Goal: Information Seeking & Learning: Learn about a topic

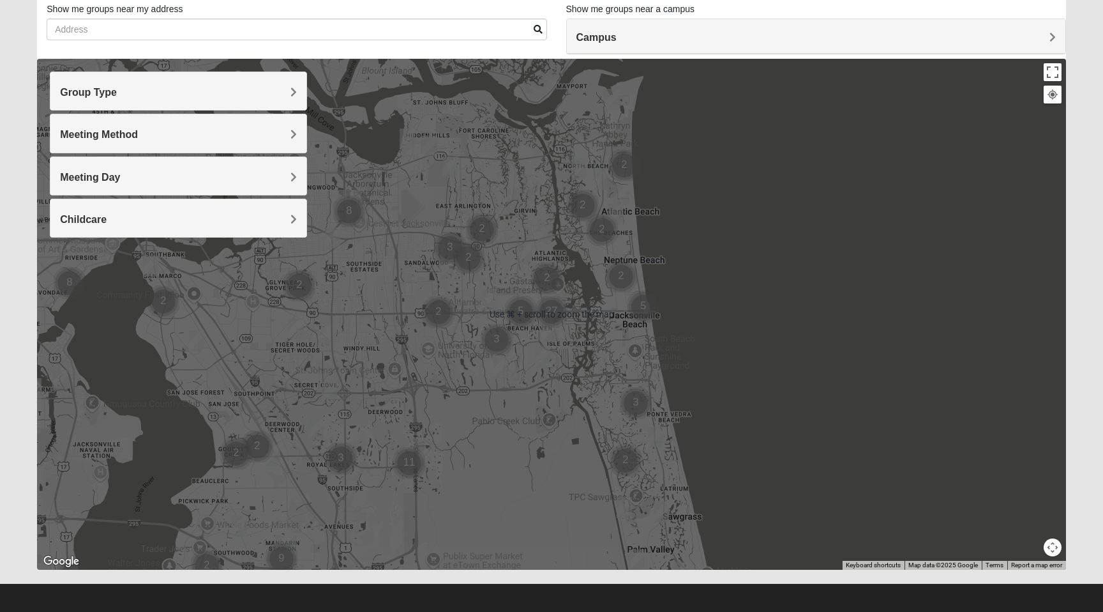
scroll to position [91, 0]
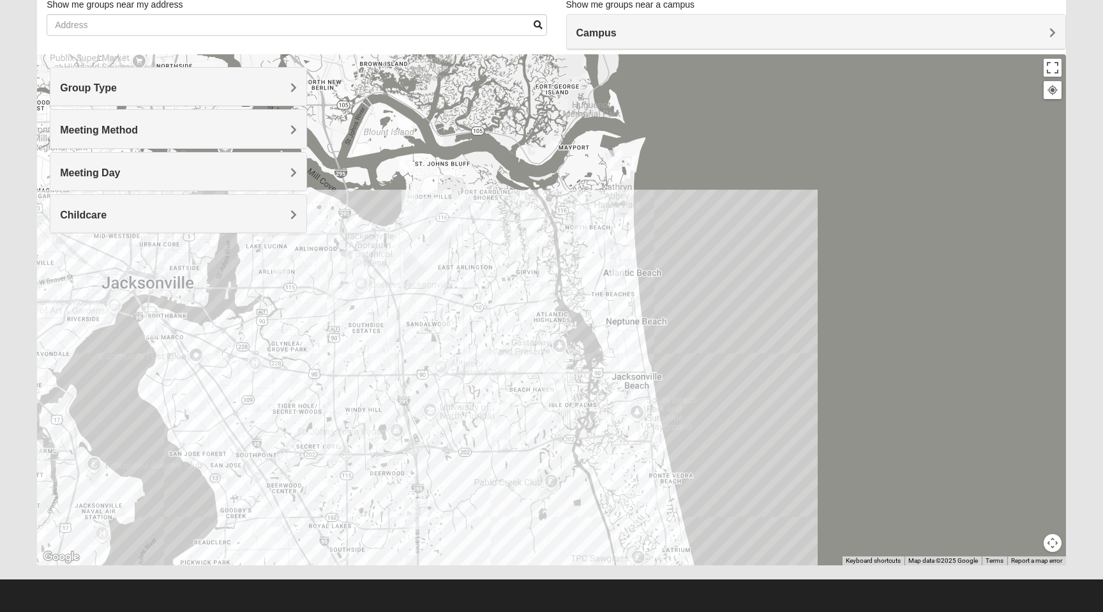
drag, startPoint x: 490, startPoint y: 317, endPoint x: 492, endPoint y: 382, distance: 64.5
click at [492, 382] on div at bounding box center [551, 309] width 1029 height 511
click at [472, 315] on div at bounding box center [551, 309] width 1029 height 511
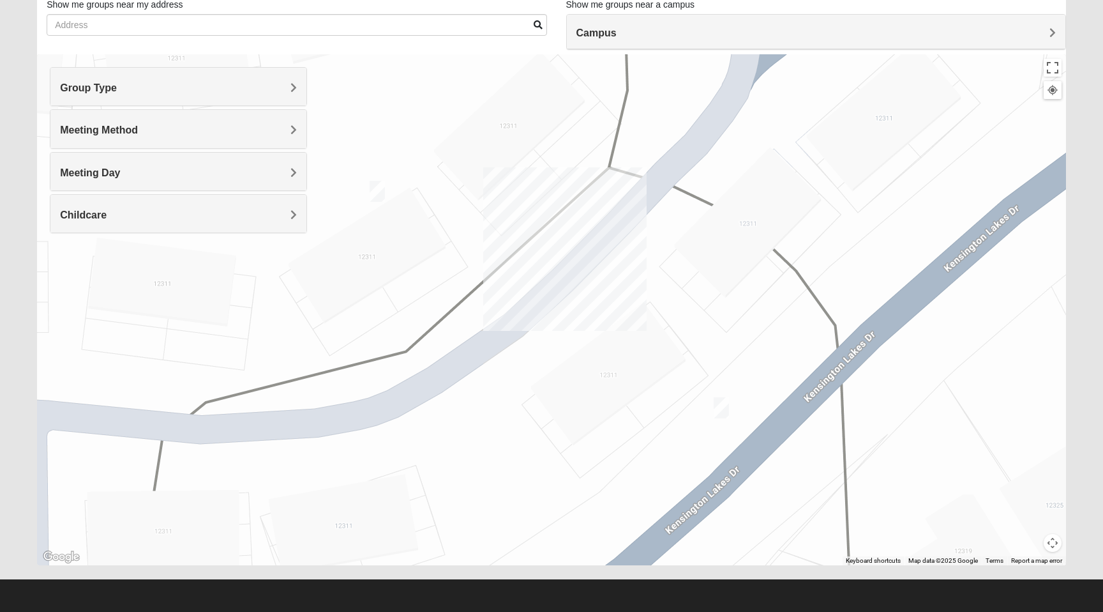
click at [381, 188] on img "Womens VanSickle 32225" at bounding box center [377, 191] width 15 height 21
click at [720, 412] on img "Womens Vail 32246" at bounding box center [721, 407] width 15 height 21
click at [644, 372] on span "Learn More" at bounding box center [641, 378] width 54 height 13
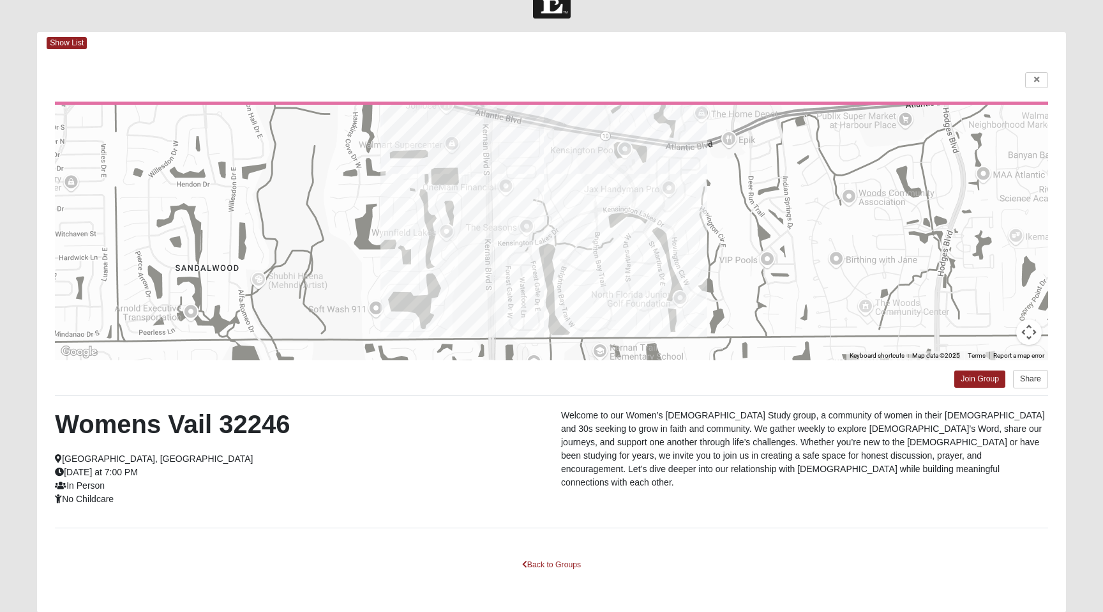
scroll to position [33, 0]
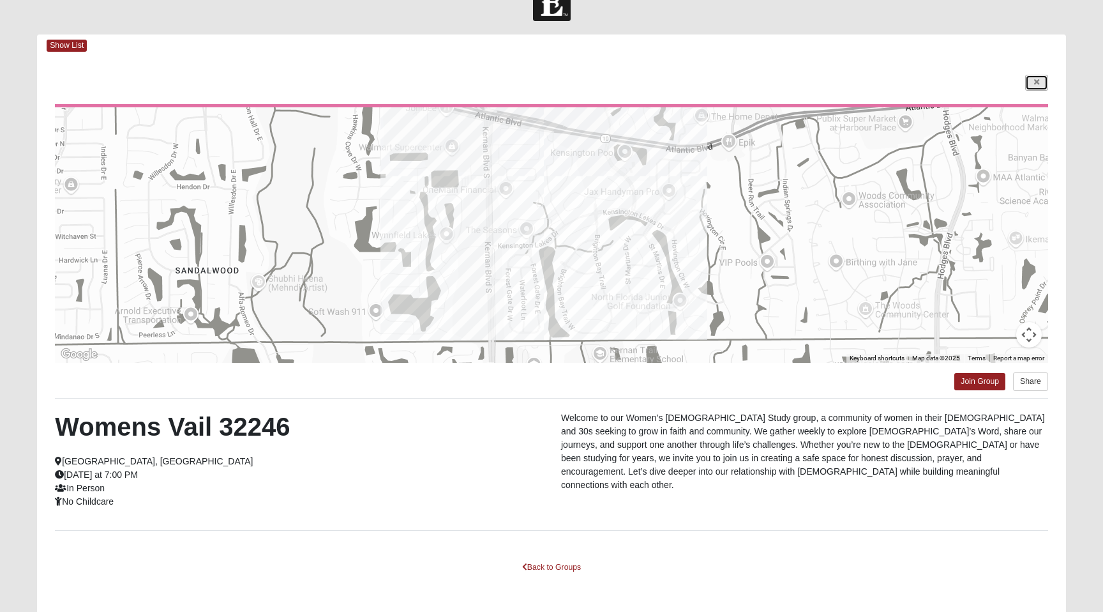
click at [1034, 82] on icon at bounding box center [1036, 83] width 5 height 8
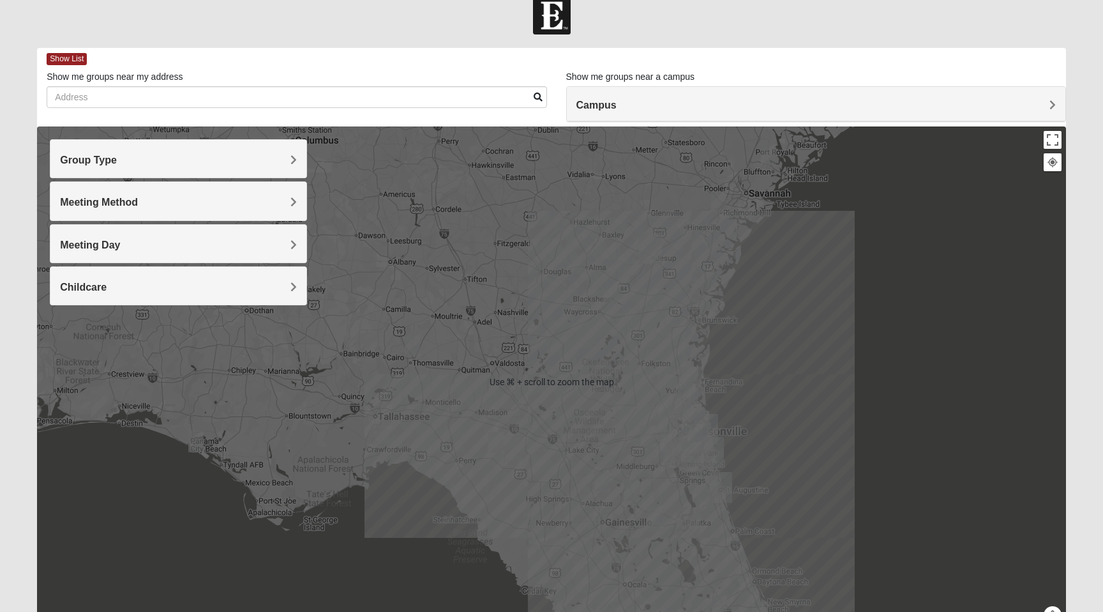
scroll to position [19, 0]
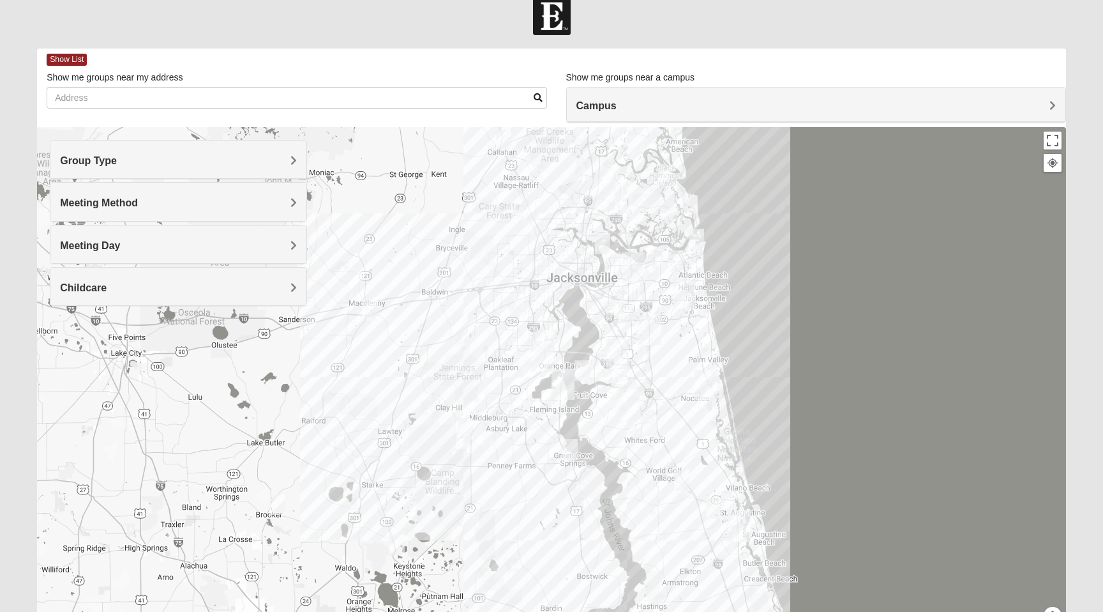
drag, startPoint x: 693, startPoint y: 434, endPoint x: 601, endPoint y: 222, distance: 231.3
click at [601, 222] on div at bounding box center [551, 382] width 1029 height 511
click at [560, 292] on div at bounding box center [551, 382] width 1029 height 511
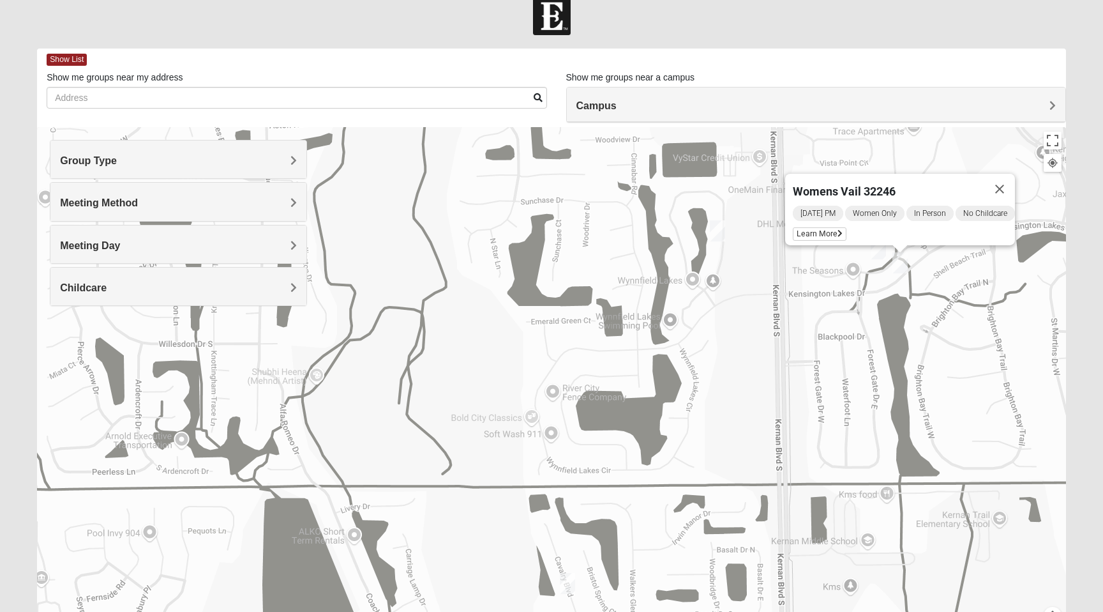
click at [903, 263] on img "Womens Vail 32246" at bounding box center [900, 262] width 15 height 21
click at [568, 585] on img "Mens Haines 32246" at bounding box center [567, 583] width 15 height 21
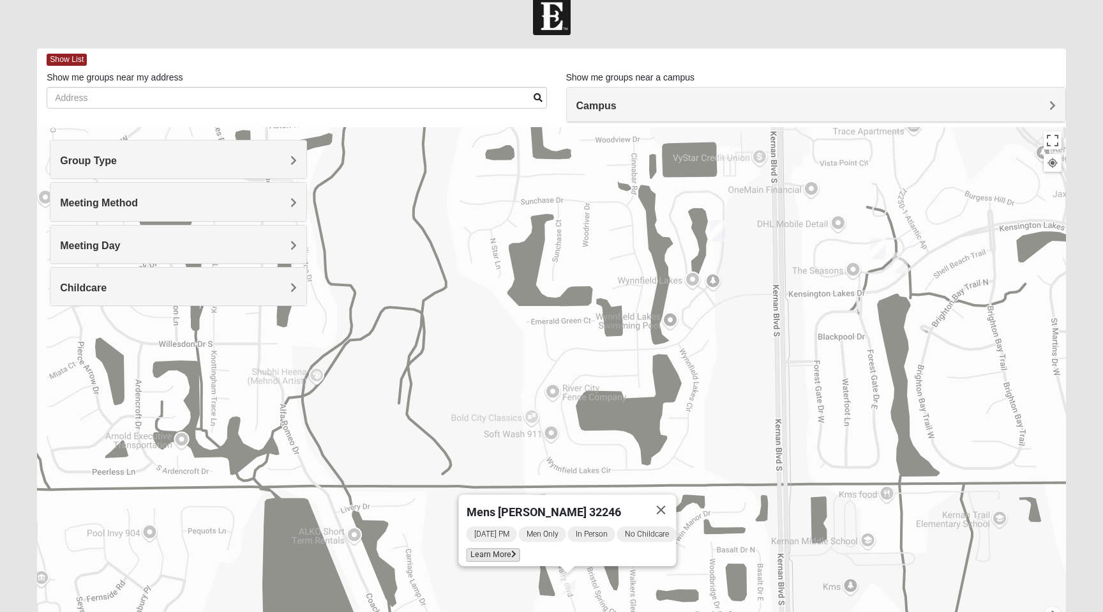
click at [498, 551] on span "Learn More" at bounding box center [494, 554] width 54 height 13
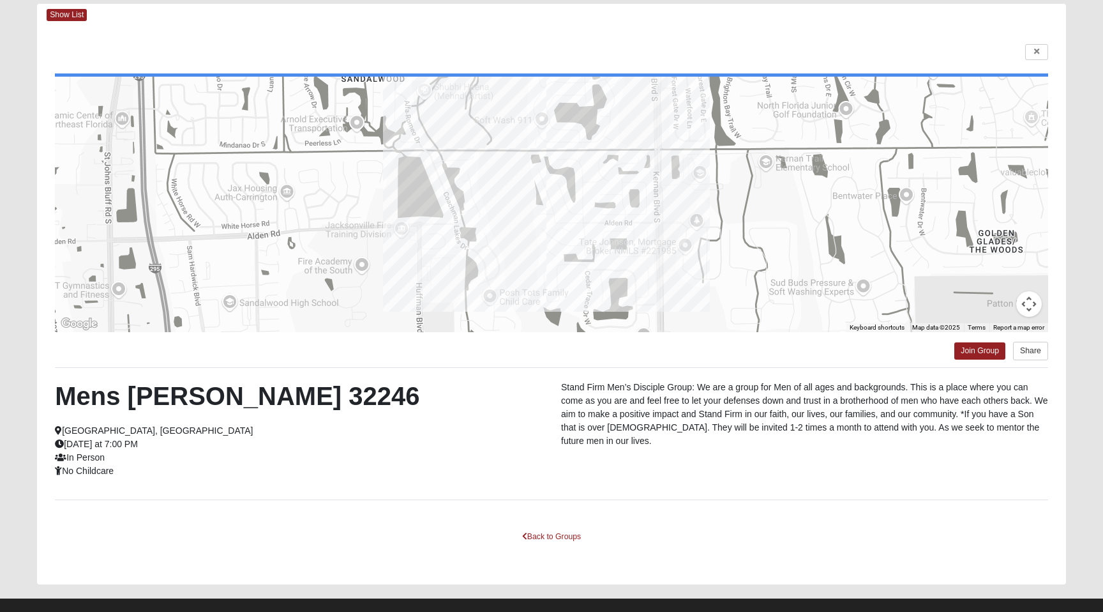
scroll to position [0, 0]
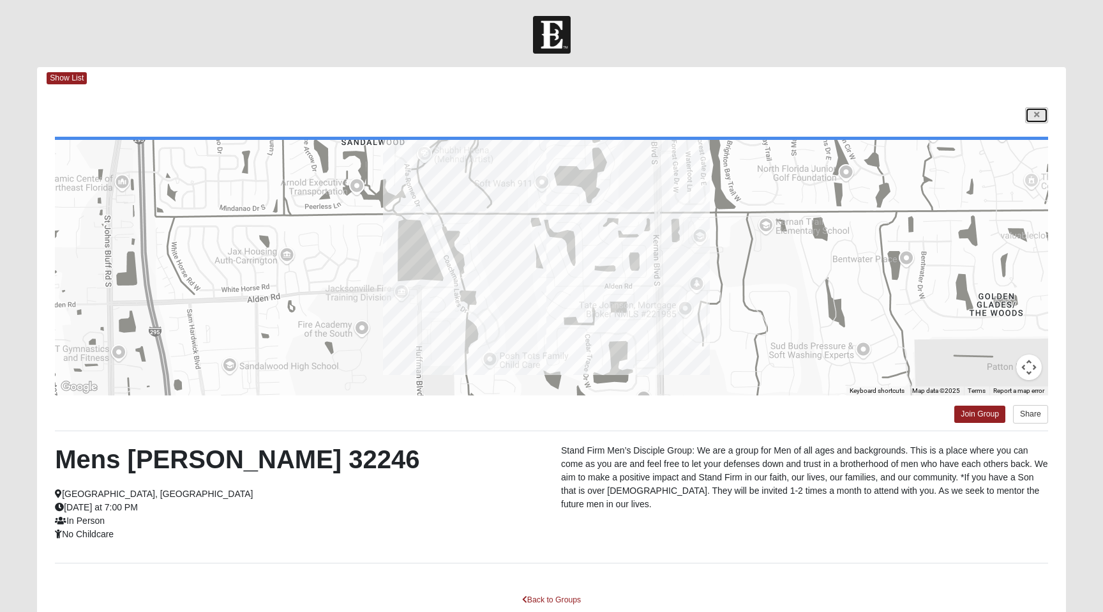
click at [1038, 114] on icon at bounding box center [1036, 115] width 5 height 8
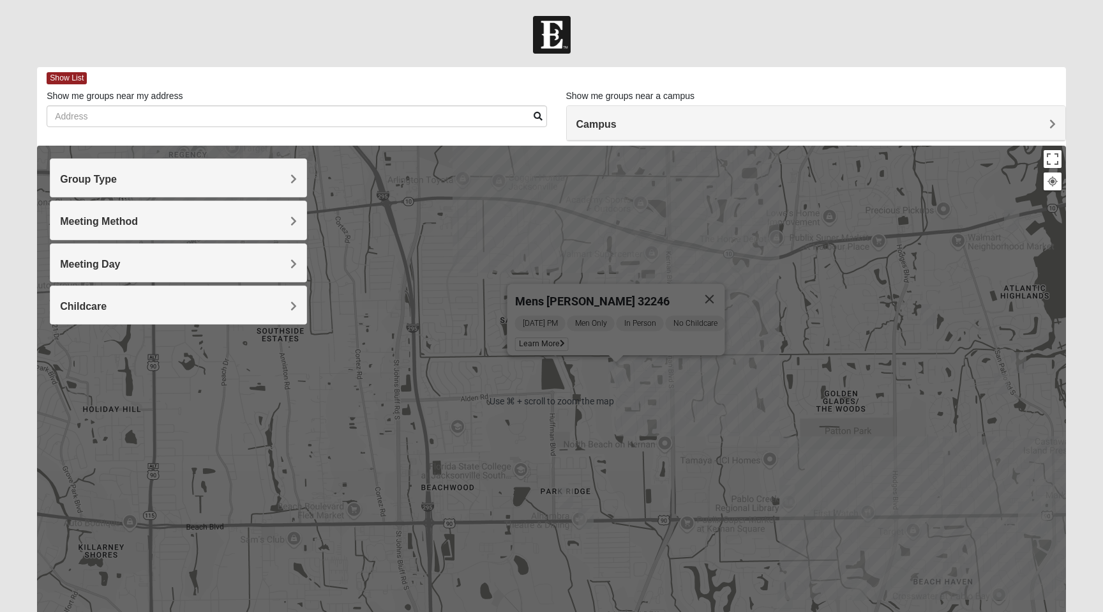
click at [569, 27] on img at bounding box center [552, 35] width 38 height 38
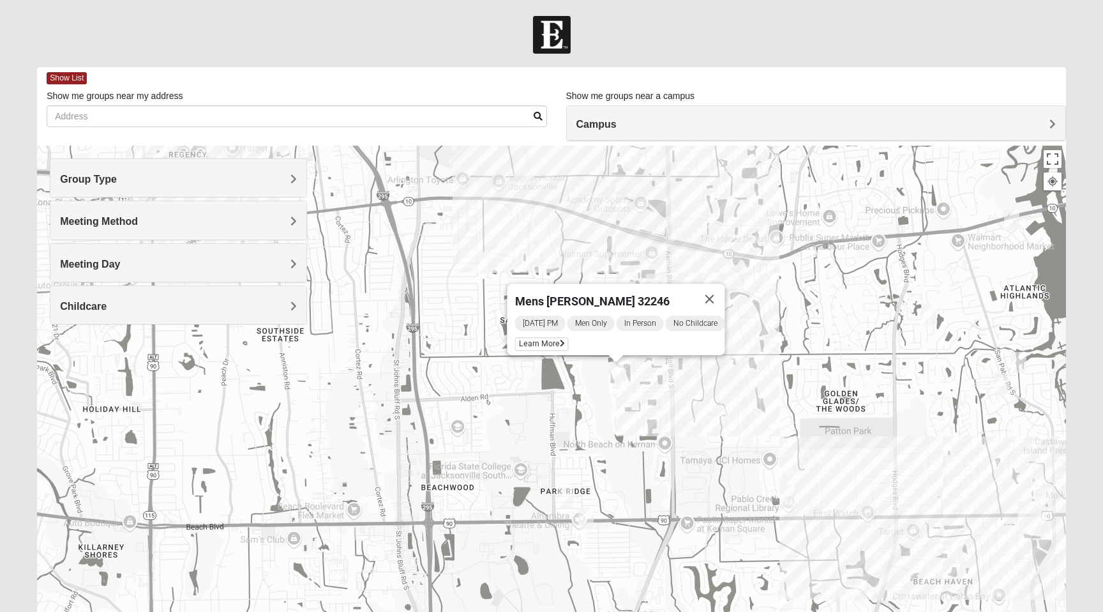
click at [550, 34] on img at bounding box center [552, 35] width 38 height 38
click at [617, 126] on h4 "Campus" at bounding box center [816, 124] width 479 height 12
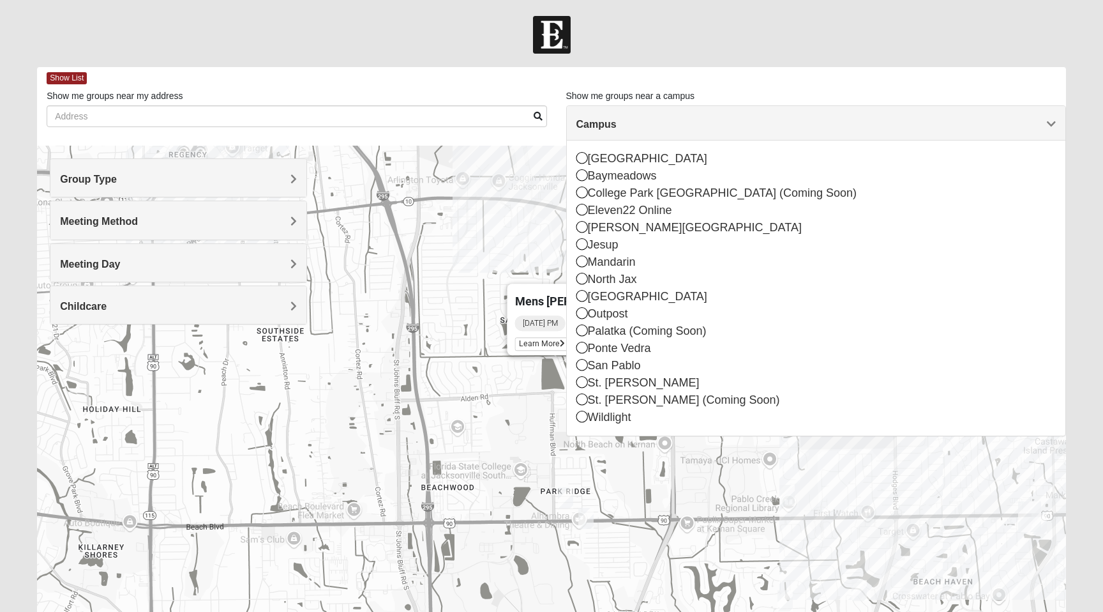
click at [677, 42] on div at bounding box center [551, 35] width 1103 height 38
click at [730, 127] on h4 "Campus" at bounding box center [816, 124] width 479 height 12
